Goal: Information Seeking & Learning: Find specific fact

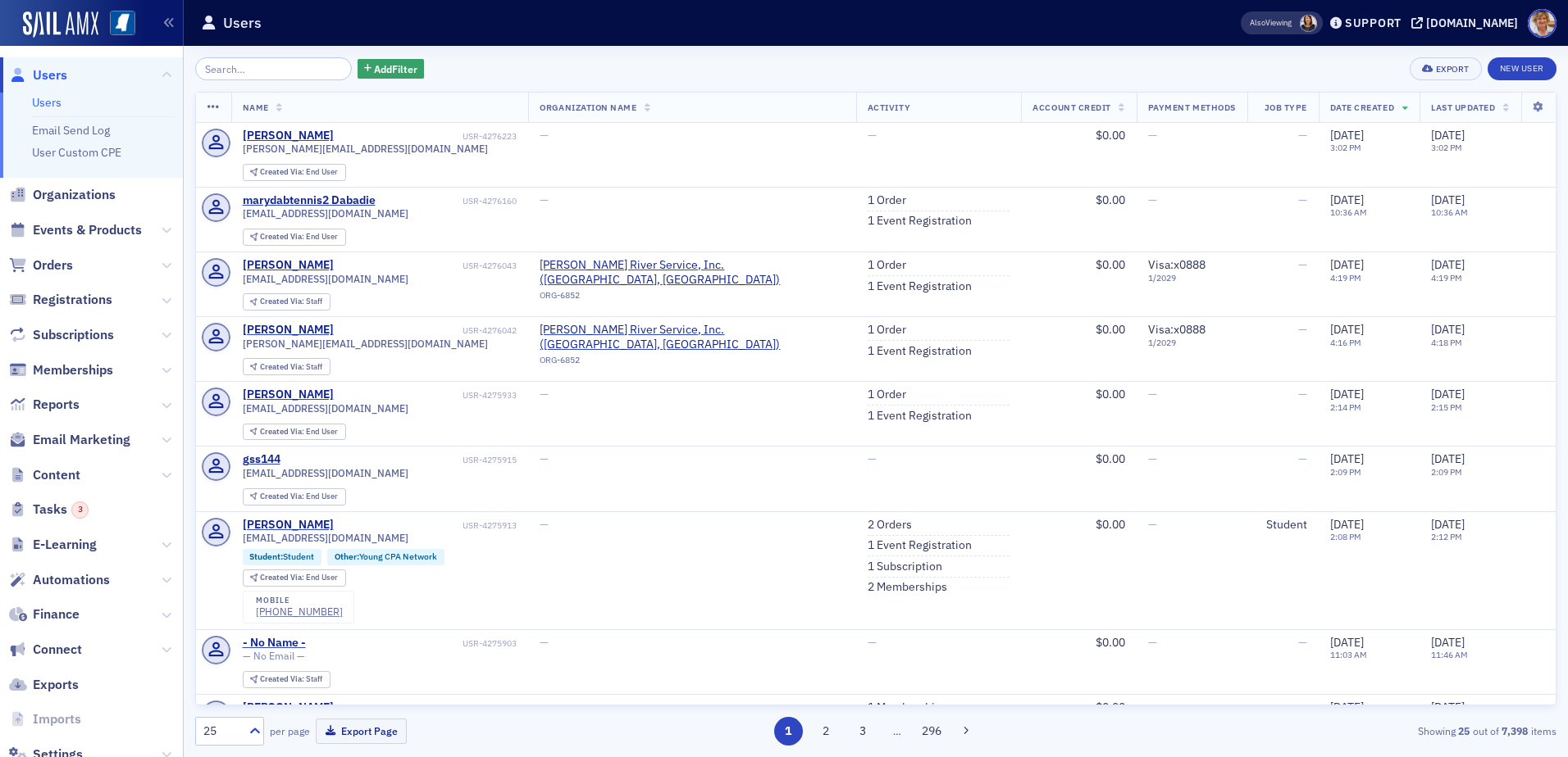
click at [252, 73] on input "search" at bounding box center [273, 69] width 157 height 23
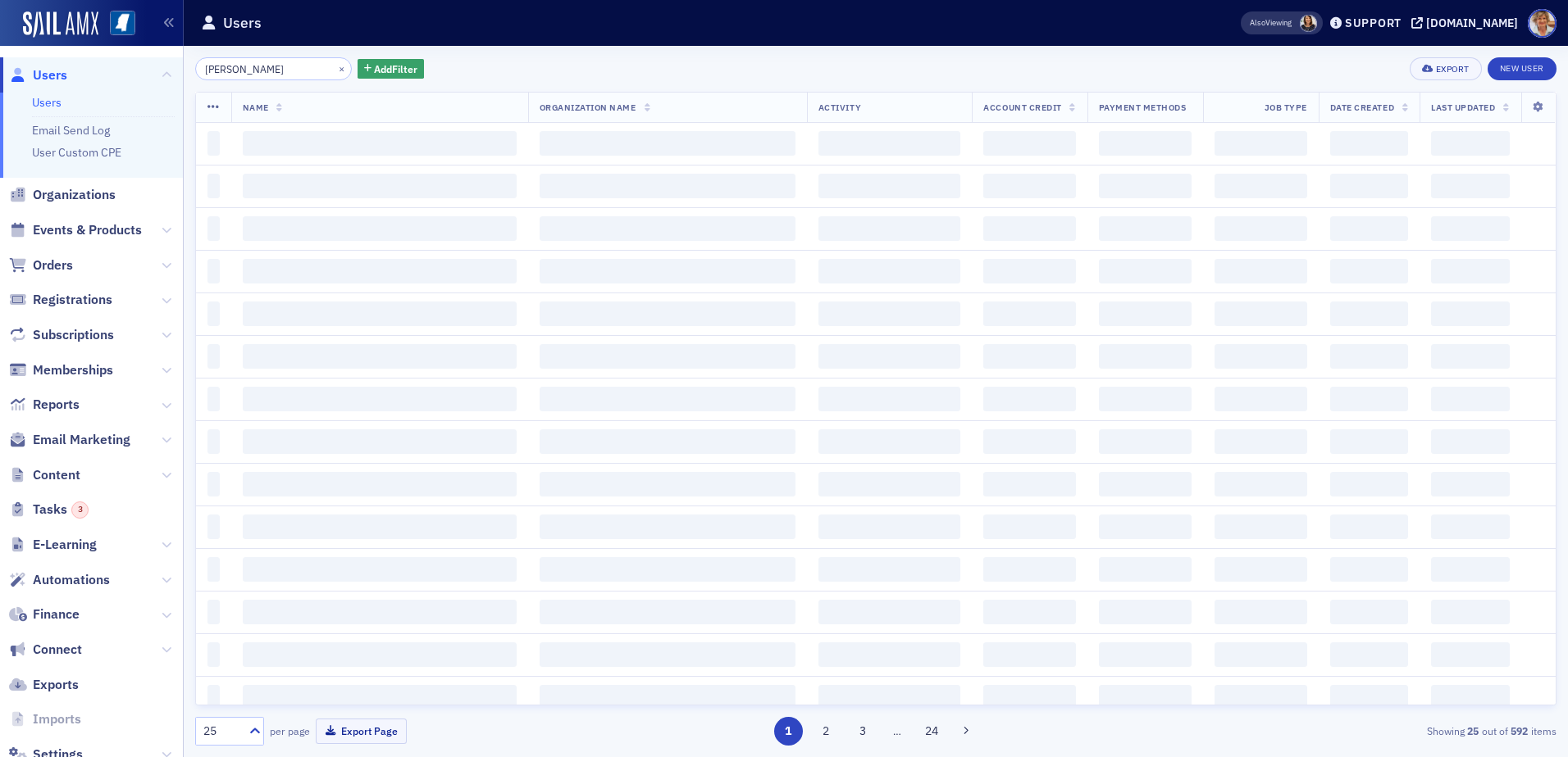
type input "[PERSON_NAME]"
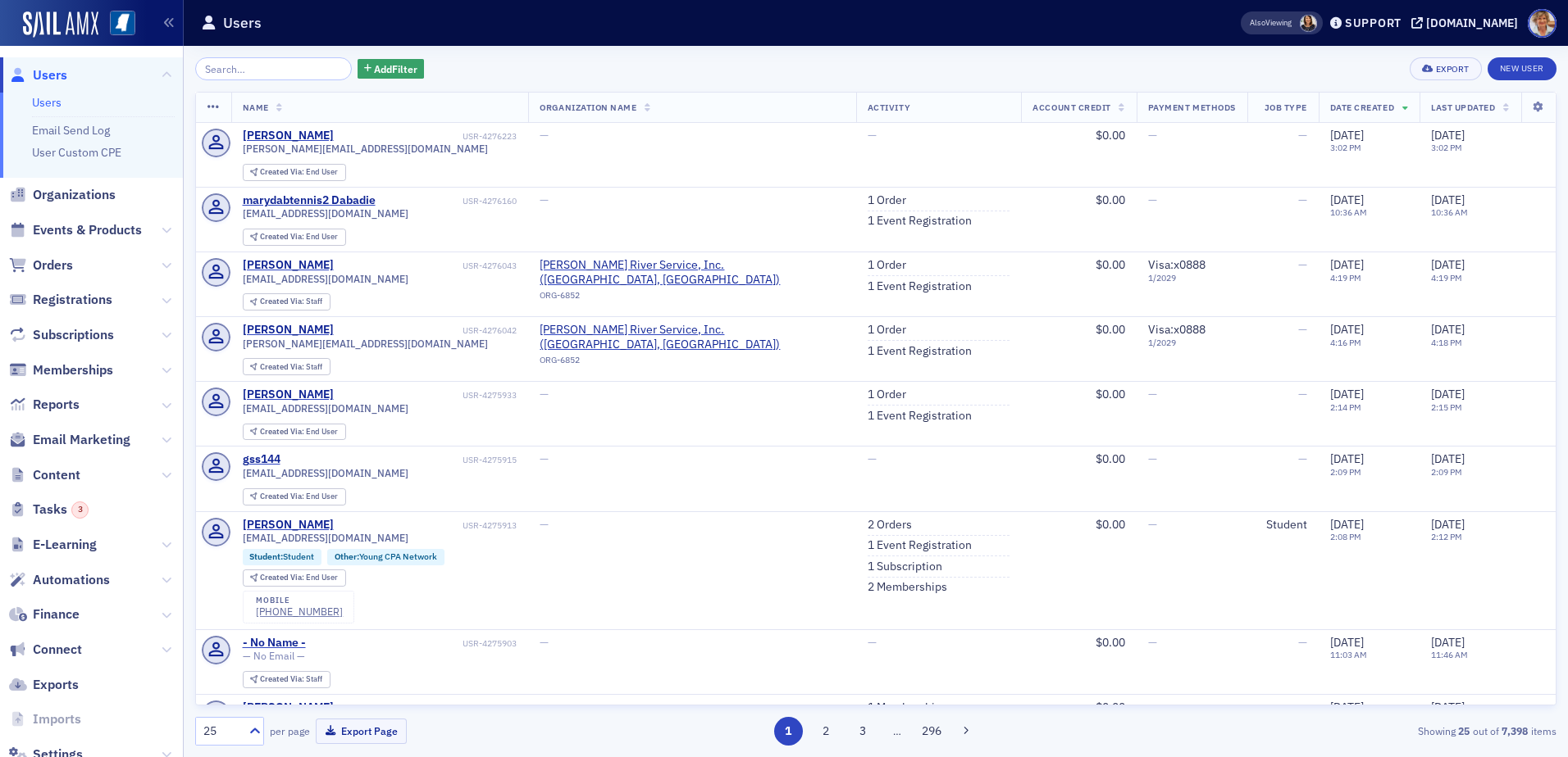
click at [281, 73] on input "search" at bounding box center [273, 69] width 157 height 23
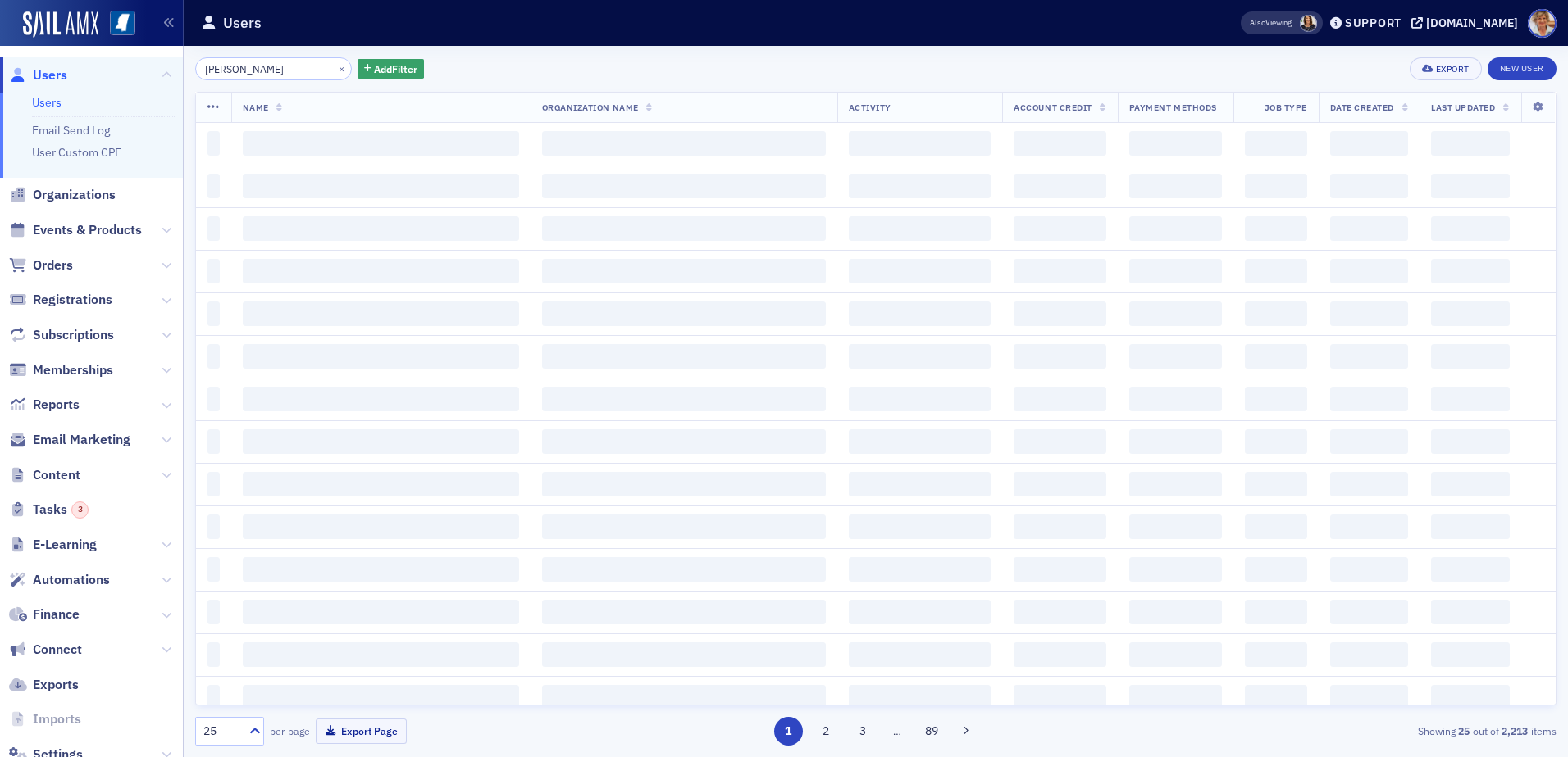
type input "john lu"
